Goal: Transaction & Acquisition: Download file/media

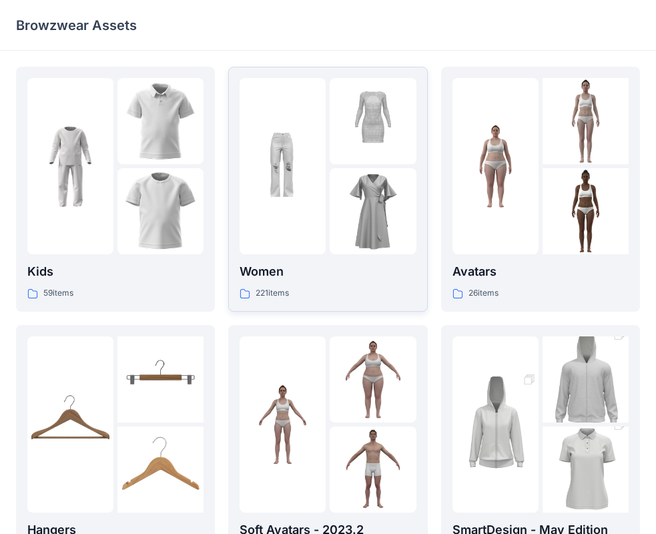
click at [377, 212] on img at bounding box center [373, 211] width 86 height 86
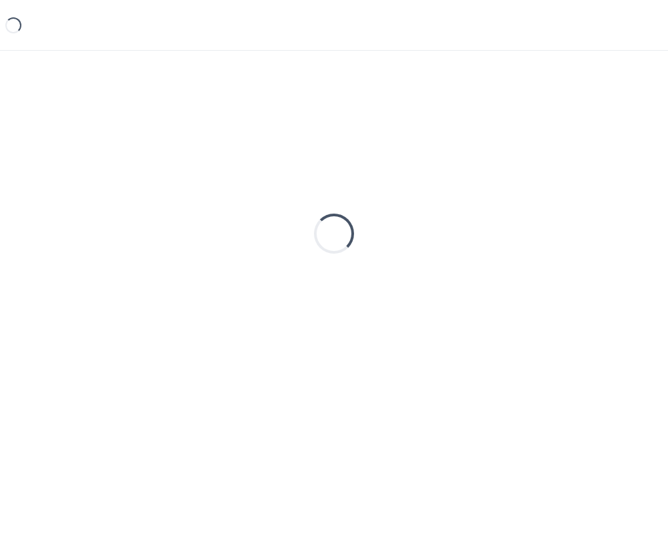
click at [377, 212] on div "Loading..." at bounding box center [334, 234] width 636 height 334
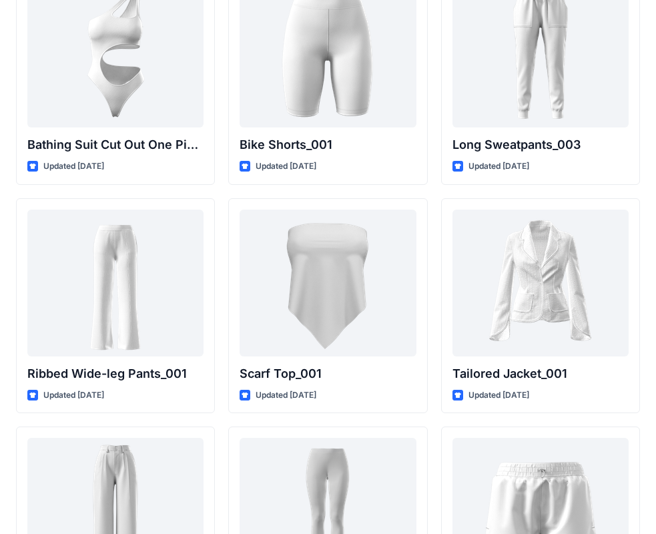
scroll to position [14536, 0]
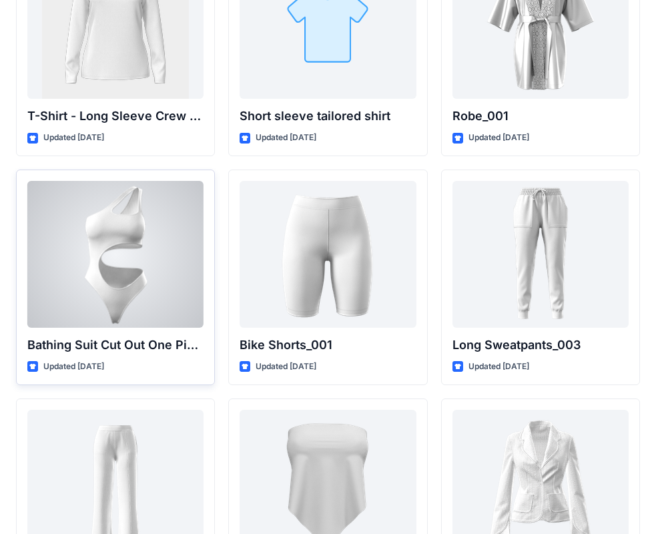
click at [132, 246] on div at bounding box center [115, 254] width 176 height 147
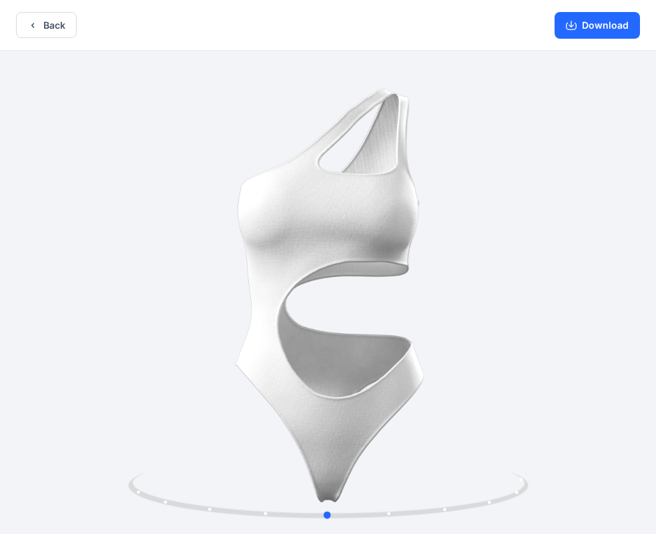
drag, startPoint x: 385, startPoint y: 361, endPoint x: 611, endPoint y: 119, distance: 331.7
click at [386, 332] on div at bounding box center [328, 294] width 656 height 486
click at [574, 25] on icon "button" at bounding box center [571, 24] width 5 height 7
click at [39, 22] on button "Back" at bounding box center [46, 25] width 61 height 26
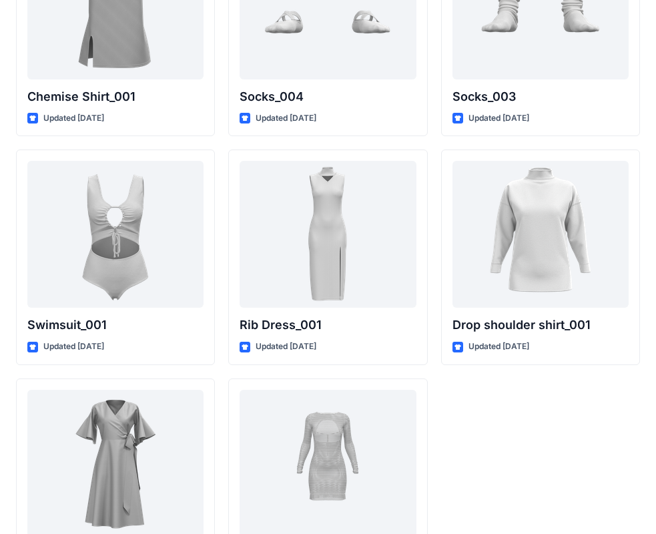
scroll to position [16453, 0]
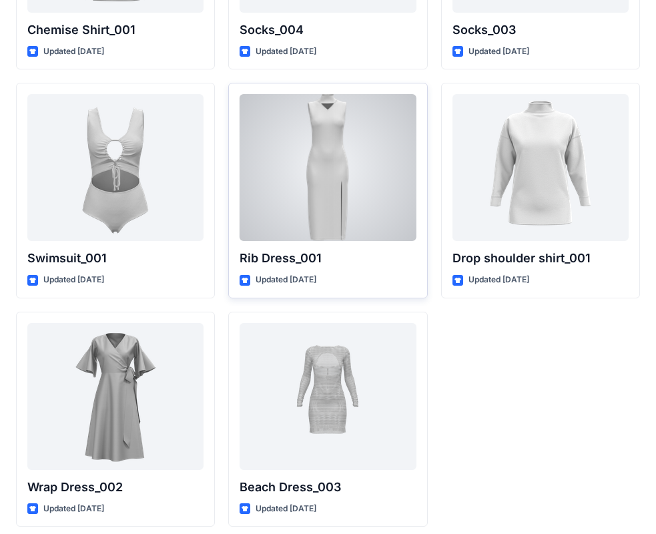
click at [329, 146] on div at bounding box center [328, 167] width 176 height 147
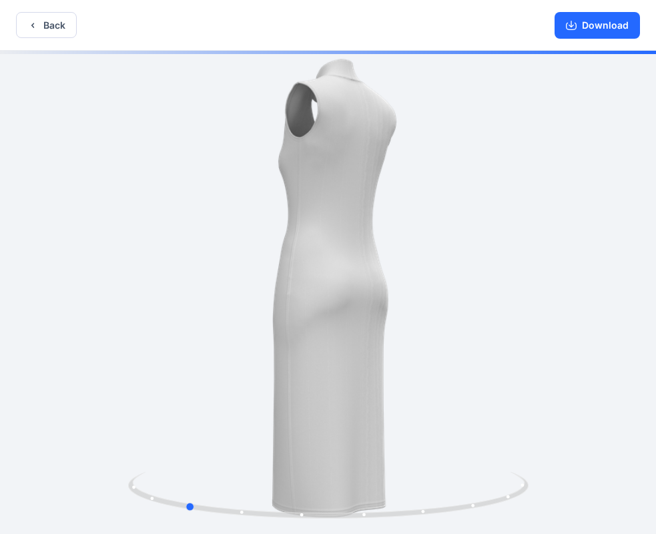
drag, startPoint x: 371, startPoint y: 252, endPoint x: 246, endPoint y: 235, distance: 126.7
click at [246, 235] on div at bounding box center [328, 294] width 656 height 486
click at [387, 260] on div at bounding box center [328, 294] width 656 height 486
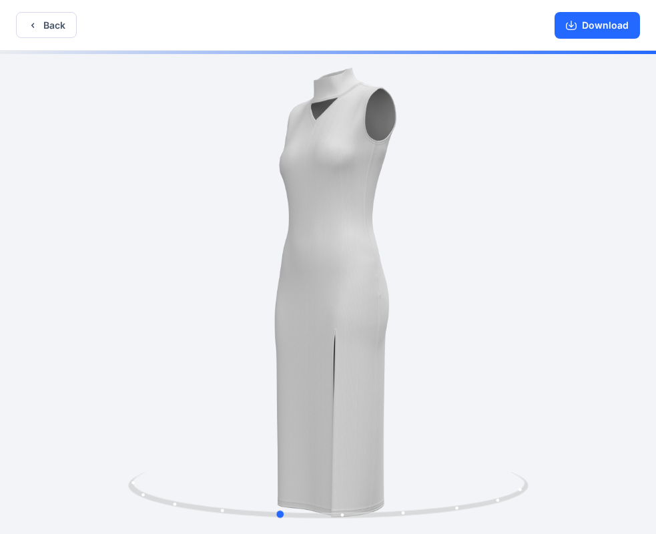
drag, startPoint x: 402, startPoint y: 263, endPoint x: 488, endPoint y: 266, distance: 86.2
click at [488, 266] on div at bounding box center [328, 294] width 656 height 486
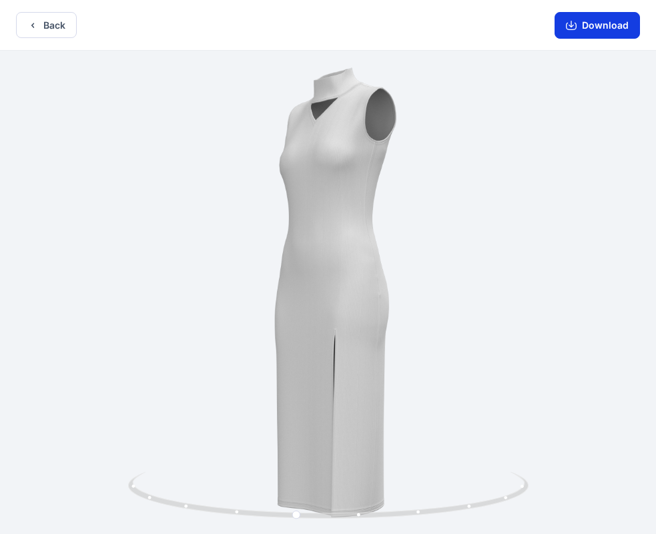
click at [604, 25] on button "Download" at bounding box center [597, 25] width 85 height 27
click at [51, 25] on button "Back" at bounding box center [46, 25] width 61 height 26
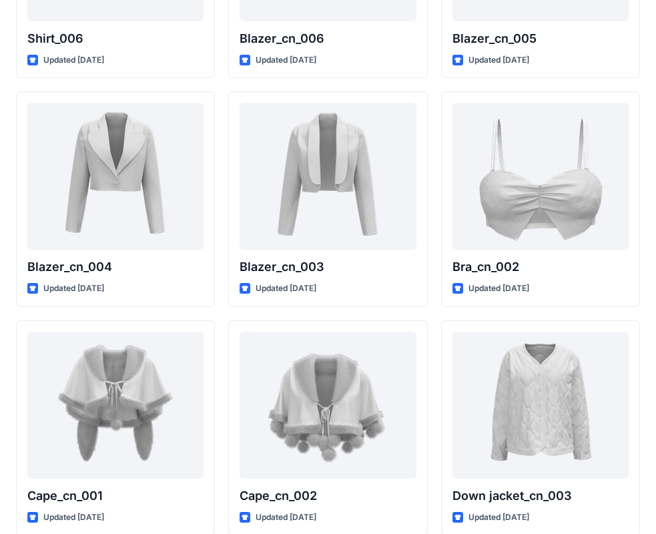
scroll to position [7847, 0]
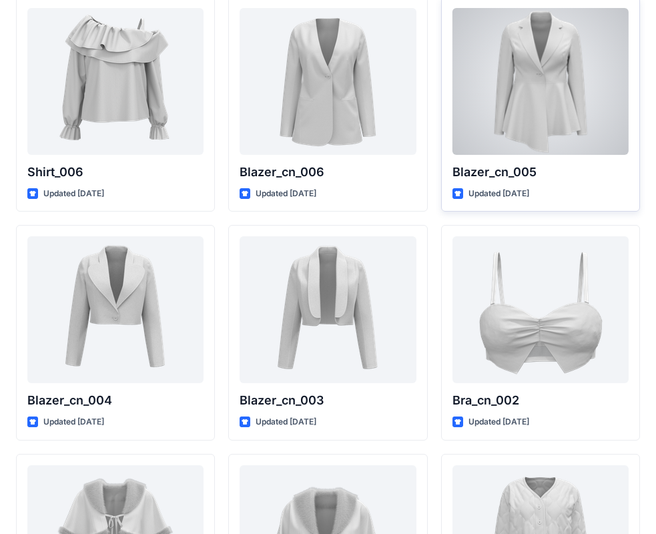
click at [558, 93] on div at bounding box center [541, 81] width 176 height 147
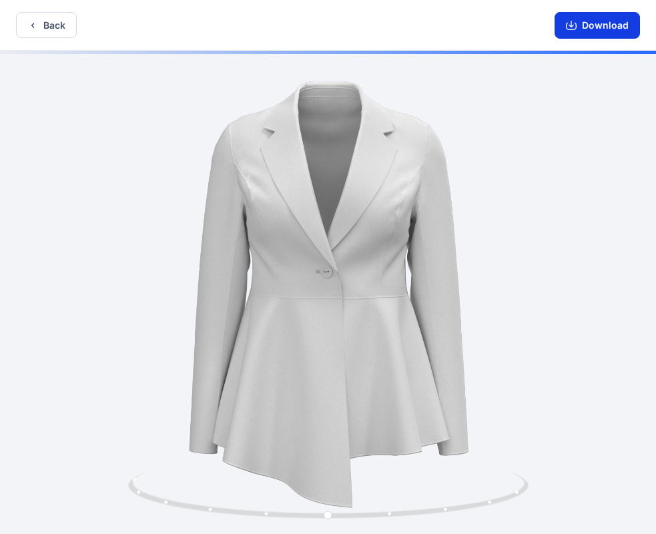
click at [588, 28] on button "Download" at bounding box center [597, 25] width 85 height 27
